Goal: Navigation & Orientation: Find specific page/section

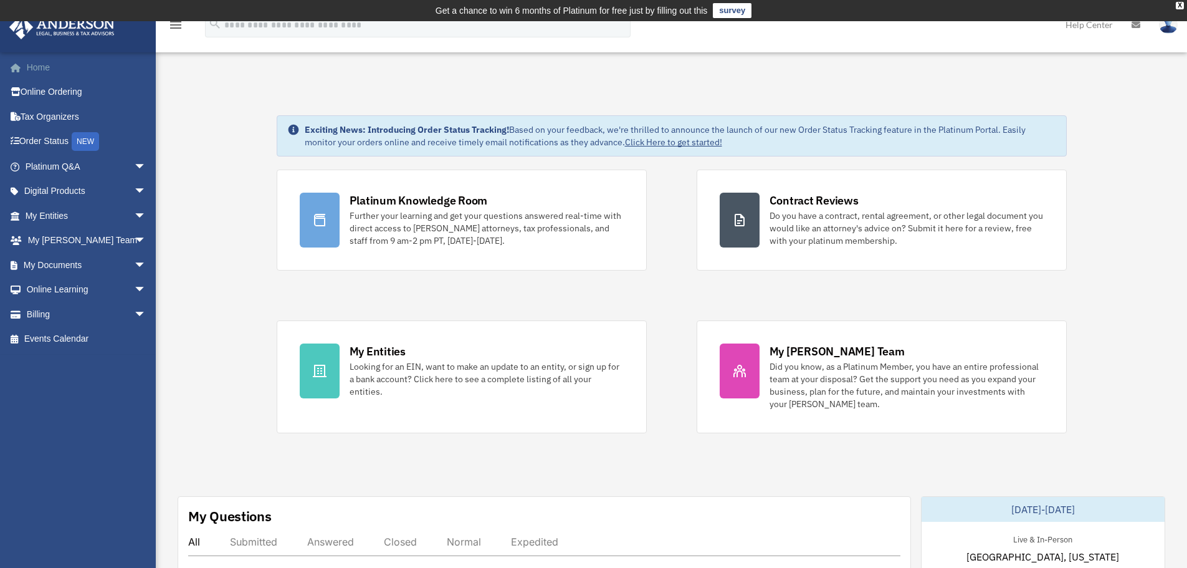
click at [32, 75] on link "Home" at bounding box center [87, 67] width 156 height 25
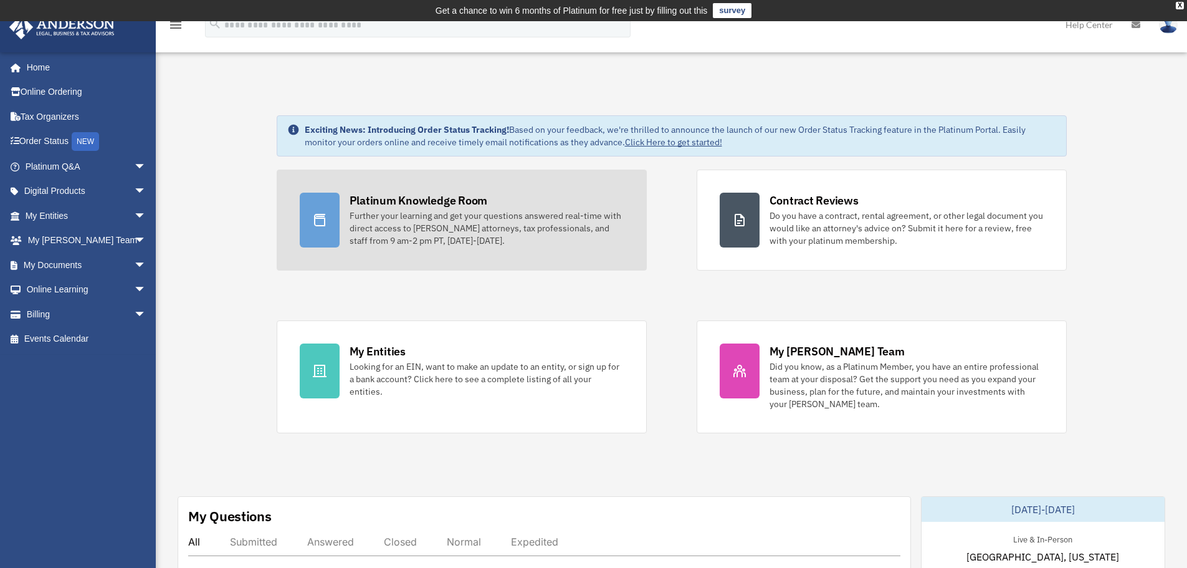
click at [408, 232] on div "Further your learning and get your questions answered real-time with direct acc…" at bounding box center [487, 227] width 274 height 37
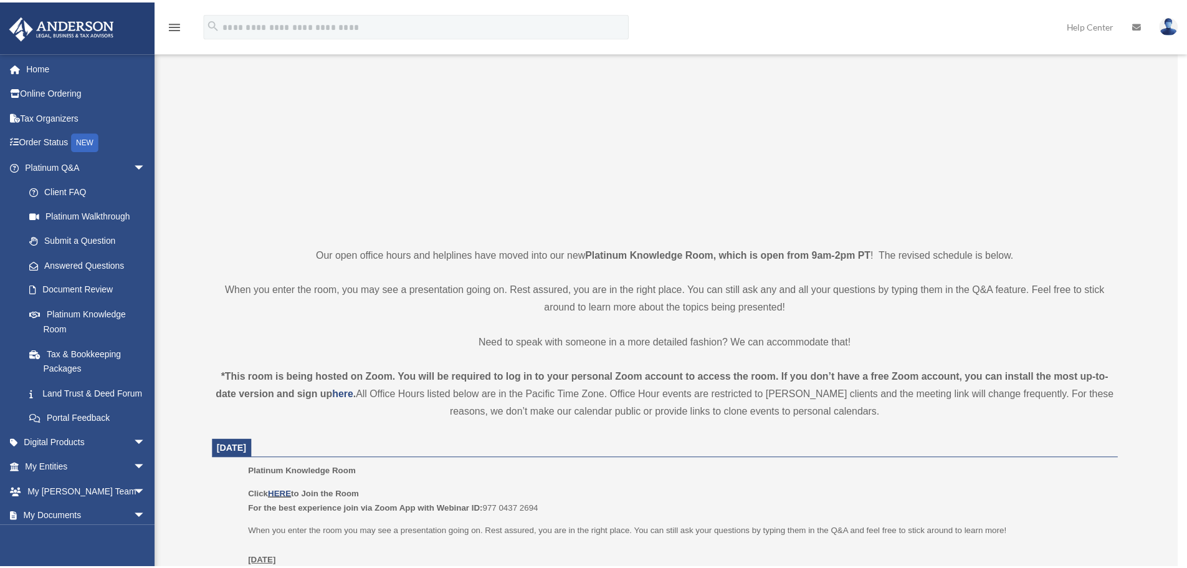
scroll to position [249, 0]
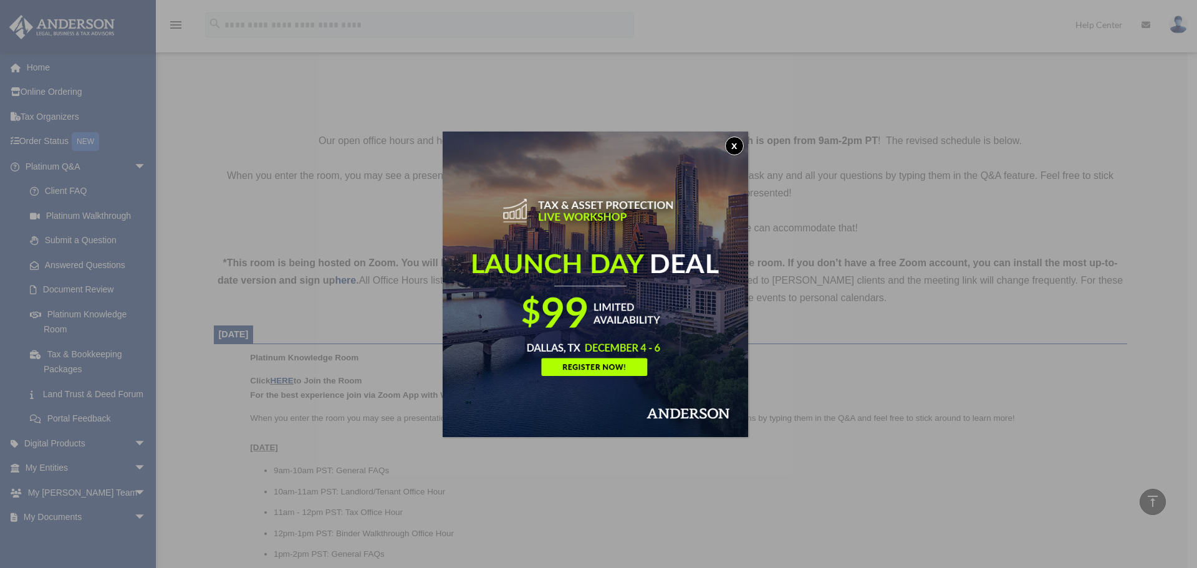
click at [734, 144] on button "x" at bounding box center [734, 146] width 19 height 19
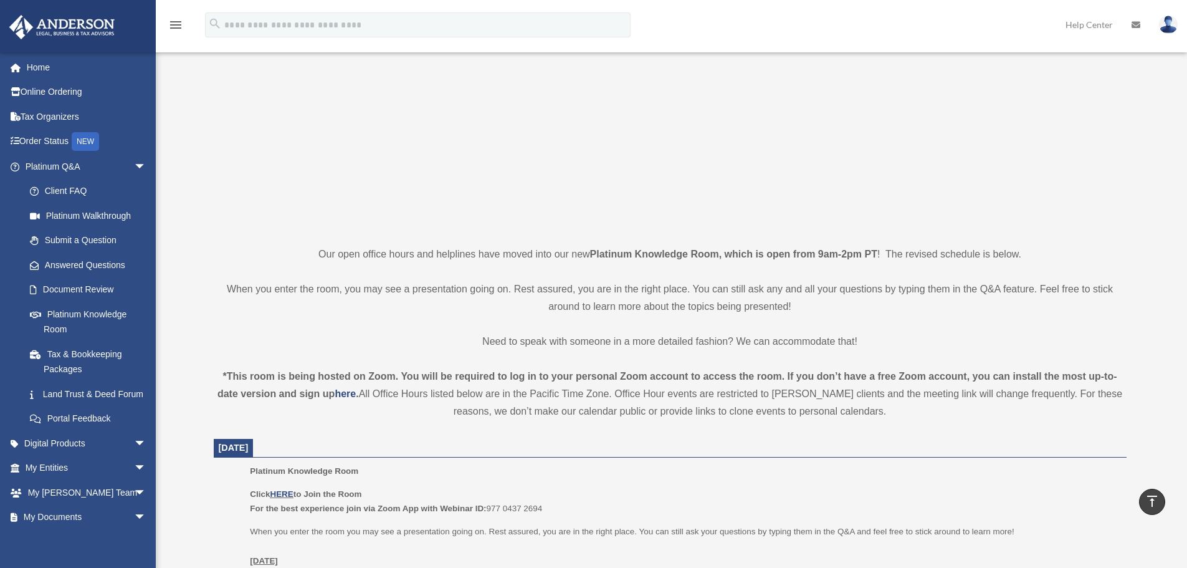
scroll to position [0, 0]
